Goal: Transaction & Acquisition: Purchase product/service

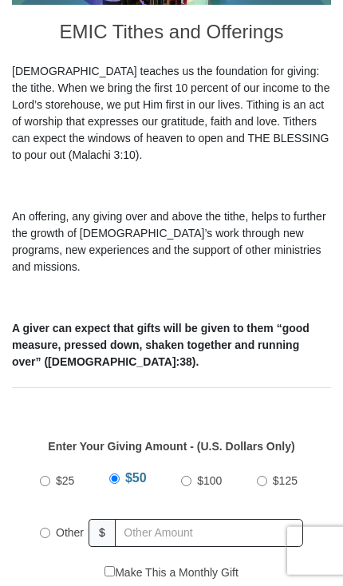
scroll to position [261, 0]
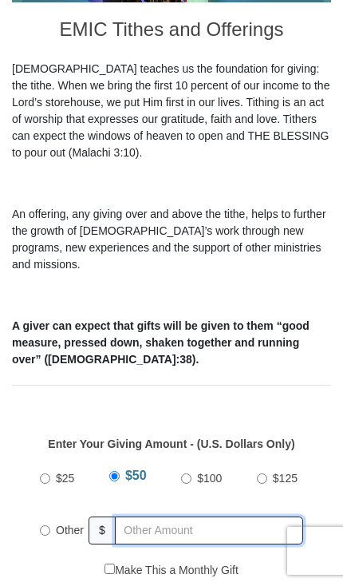
click at [133, 522] on input "text" at bounding box center [209, 531] width 189 height 28
radio input "true"
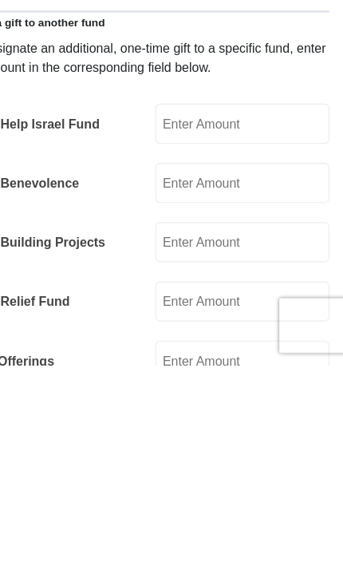
scroll to position [582, 0]
type input "205.00"
click at [193, 357] on input "EMIC Help Israel Fund" at bounding box center [255, 374] width 153 height 35
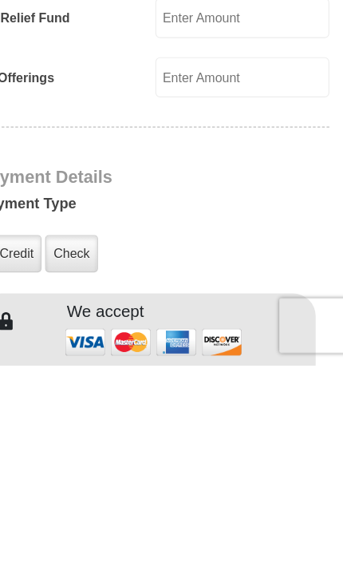
scroll to position [837, 0]
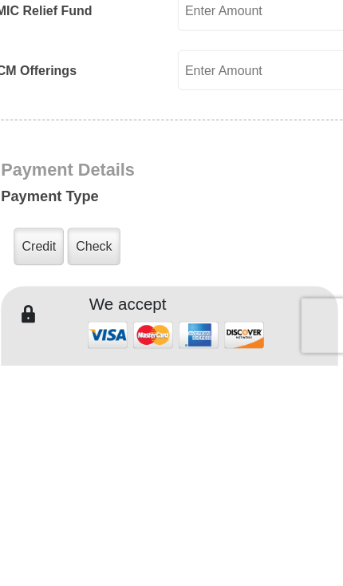
type input "25.00"
click at [35, 466] on label "Credit" at bounding box center [57, 482] width 44 height 33
click at [0, 0] on input "Credit" at bounding box center [0, 0] width 0 height 0
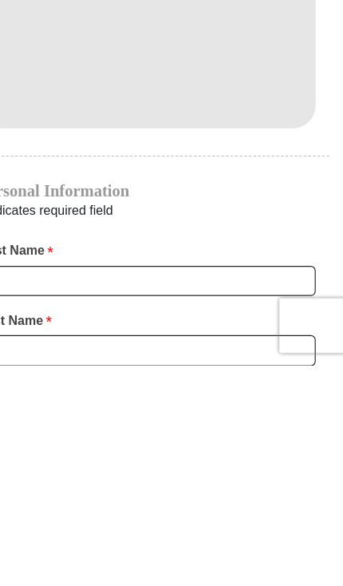
scroll to position [1169, 0]
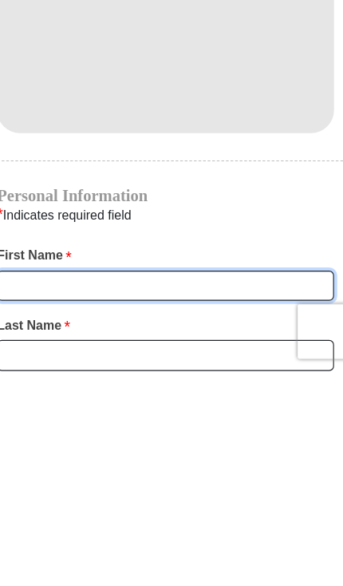
click at [27, 498] on input "First Name *" at bounding box center [172, 511] width 296 height 27
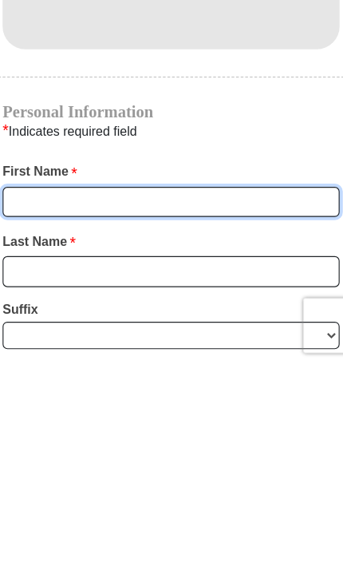
type input "[PERSON_NAME]"
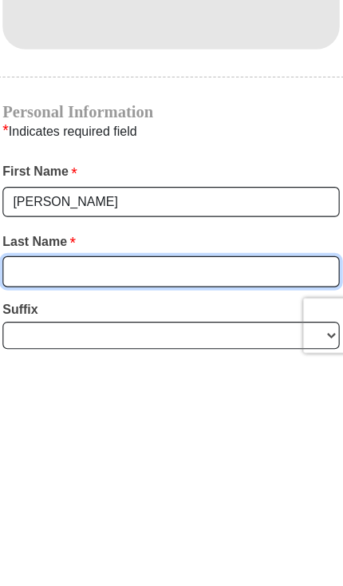
type input "Minor"
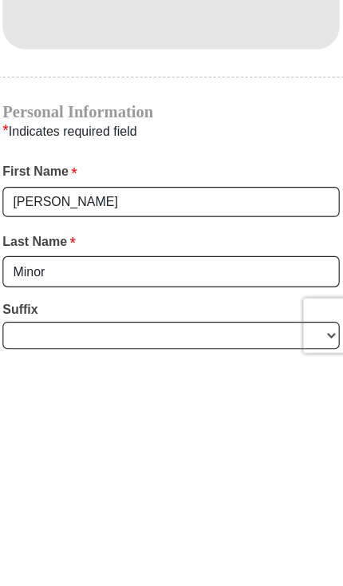
scroll to position [1491, 0]
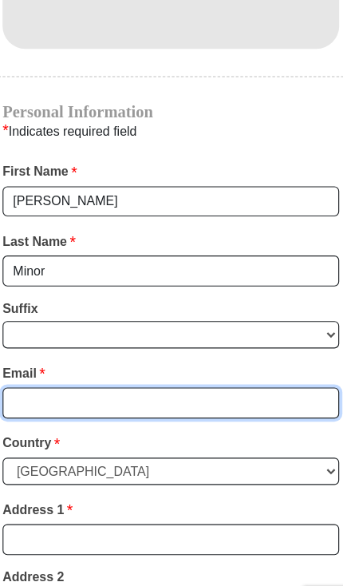
click at [30, 352] on input "Email *" at bounding box center [172, 365] width 296 height 27
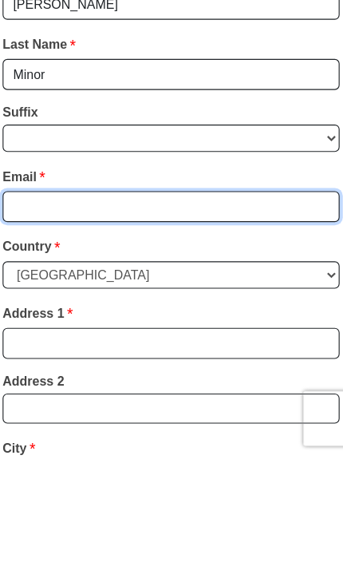
type input "[EMAIL_ADDRESS][DOMAIN_NAME]"
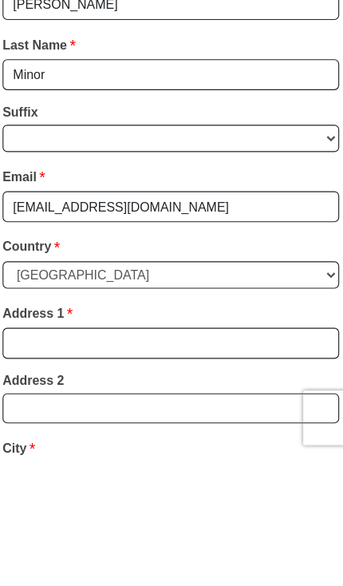
scroll to position [1664, 0]
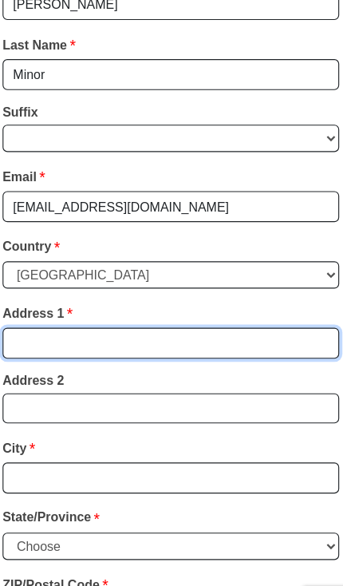
click at [26, 300] on input "Address 1 *" at bounding box center [172, 313] width 296 height 27
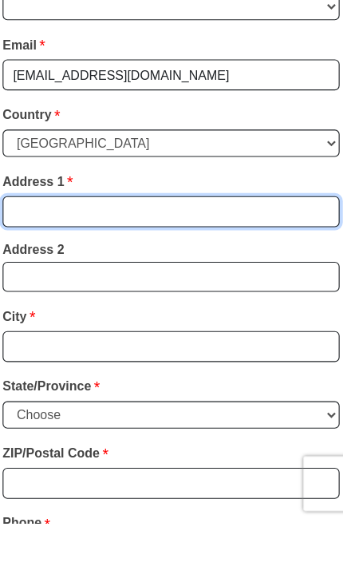
type input "[STREET_ADDRESS][PERSON_NAME]"
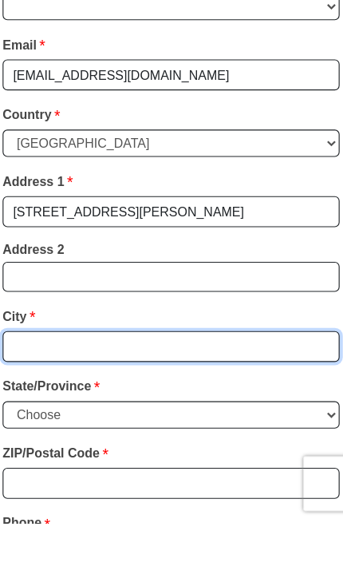
type input "[GEOGRAPHIC_DATA]"
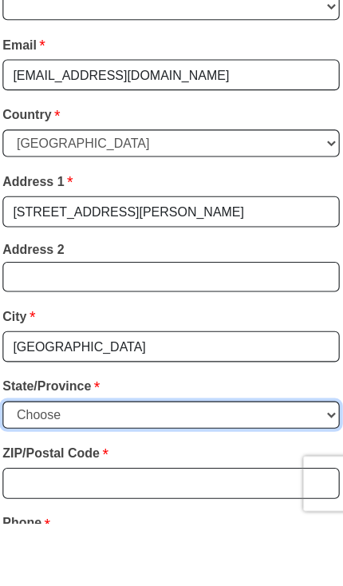
select select "AL"
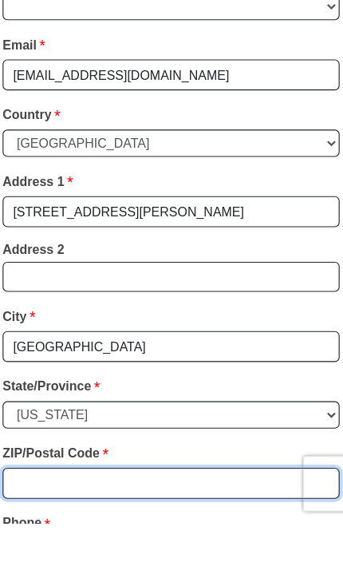
type input "36066"
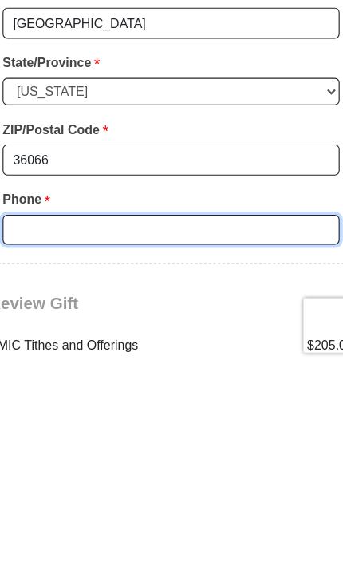
scroll to position [1814, 0]
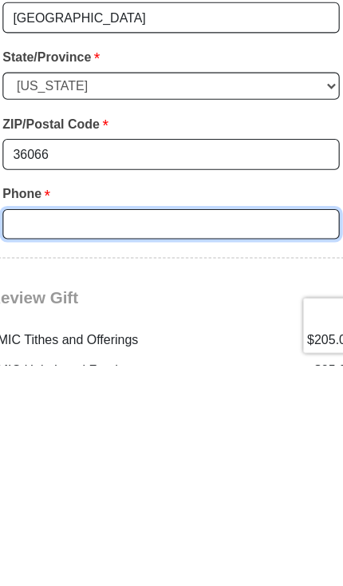
click at [24, 449] on input "Phone * *" at bounding box center [172, 462] width 296 height 27
type input "3344308398"
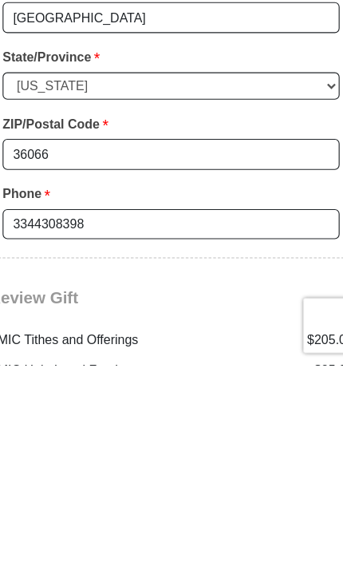
scroll to position [2068, 0]
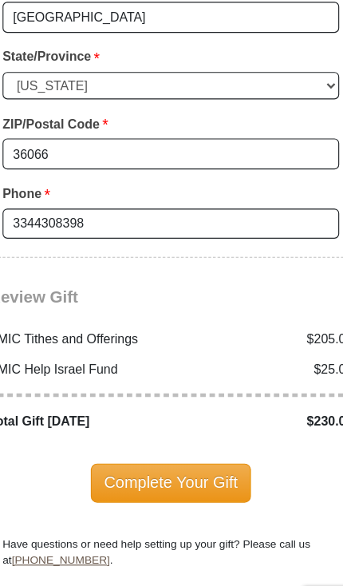
click at [101, 419] on span "Complete Your Gift" at bounding box center [171, 436] width 141 height 34
